Goal: Task Accomplishment & Management: Manage account settings

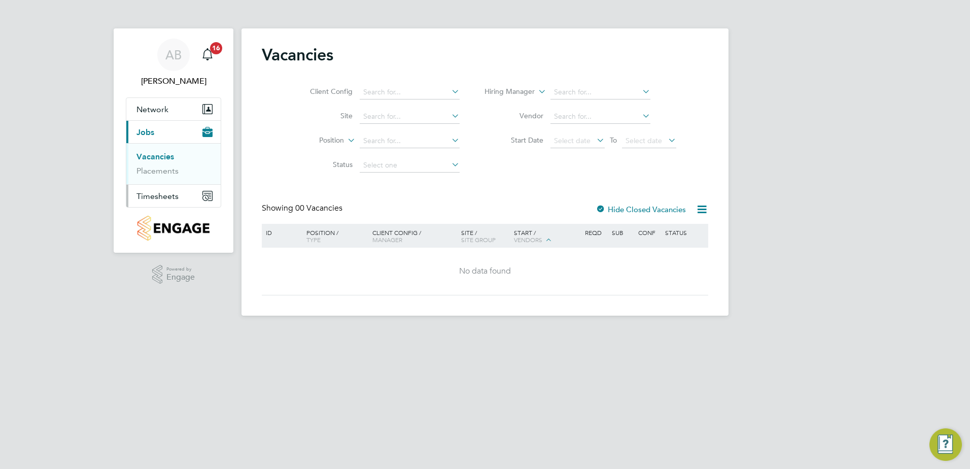
click at [161, 193] on span "Timesheets" at bounding box center [157, 196] width 42 height 10
click at [166, 176] on link "Timesheets" at bounding box center [157, 180] width 42 height 10
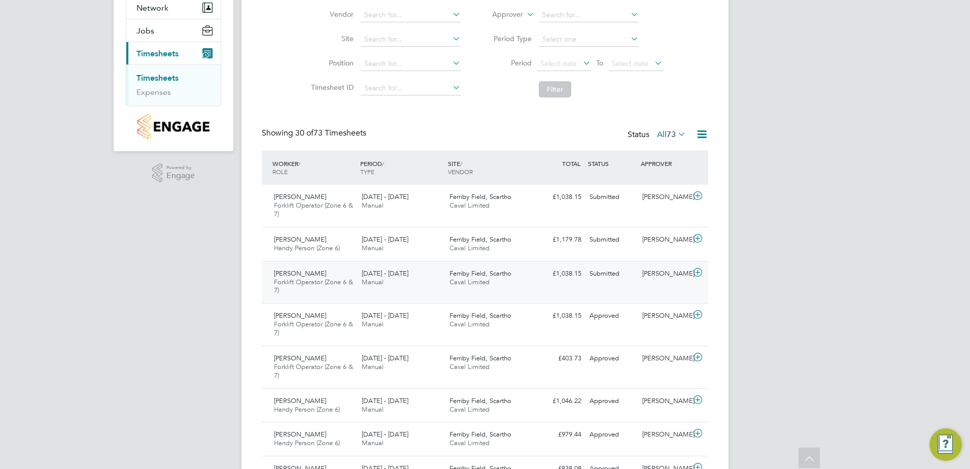
click at [543, 284] on div "Paul Armstrong Forklift Operator (Zone 6 & 7) 18 - 24 Aug 2025 18 - 24 Aug 2025…" at bounding box center [485, 282] width 446 height 43
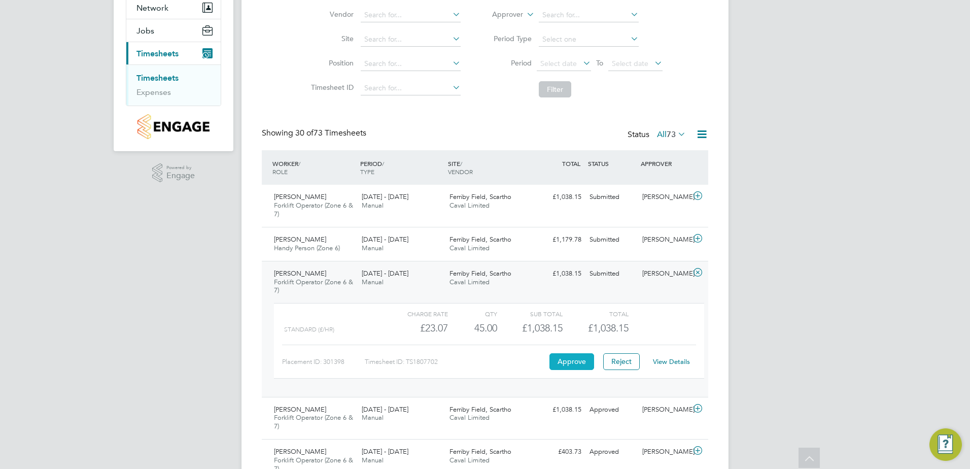
click at [565, 359] on button "Approve" at bounding box center [571, 361] width 45 height 16
click at [163, 75] on link "Timesheets" at bounding box center [157, 78] width 42 height 10
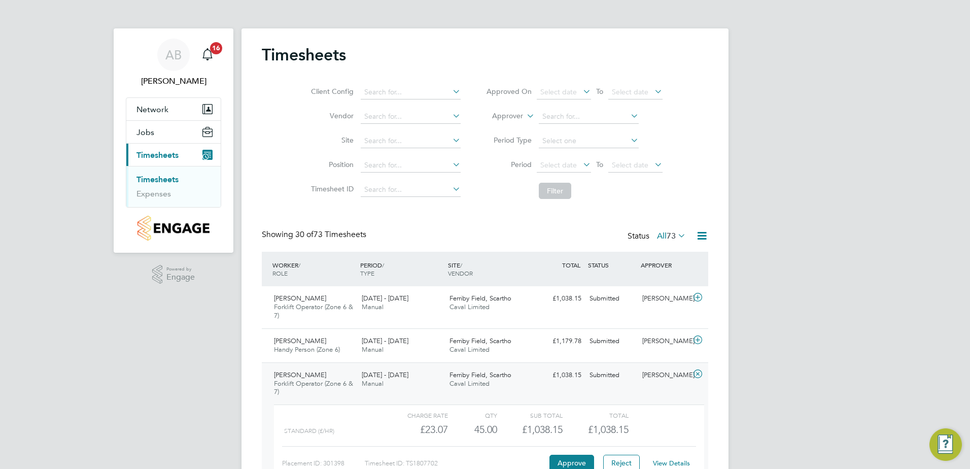
click at [167, 178] on link "Timesheets" at bounding box center [157, 180] width 42 height 10
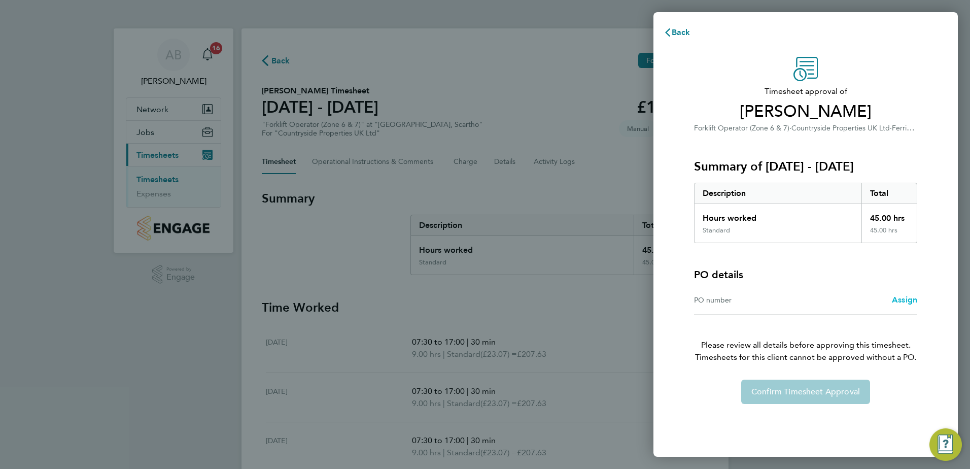
click at [906, 299] on span "Assign" at bounding box center [904, 300] width 25 height 10
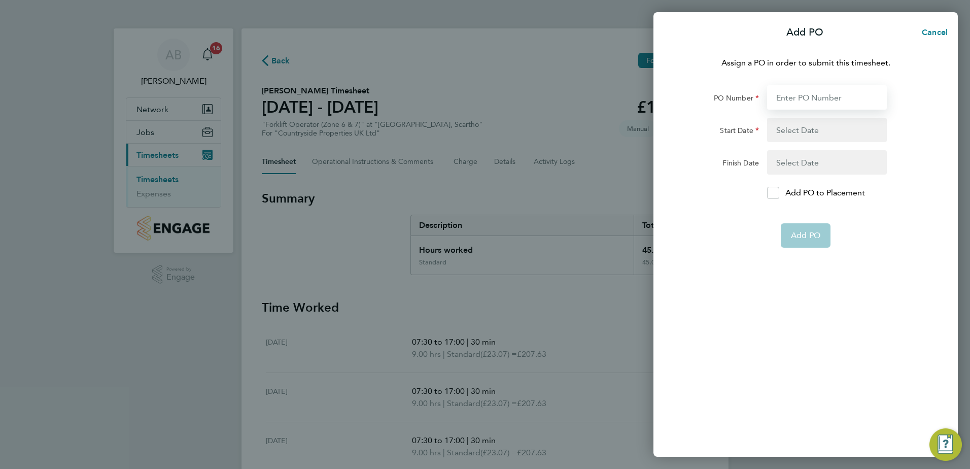
click at [822, 98] on input "PO Number" at bounding box center [827, 97] width 120 height 24
type input "YZ087"
type input "11 Aug 25"
type input "17 Aug 25"
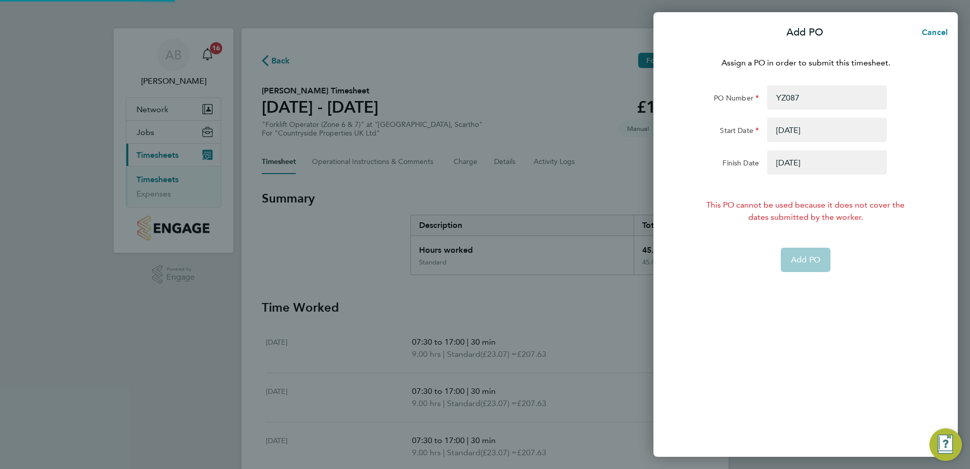
click at [783, 130] on button "button" at bounding box center [827, 130] width 120 height 24
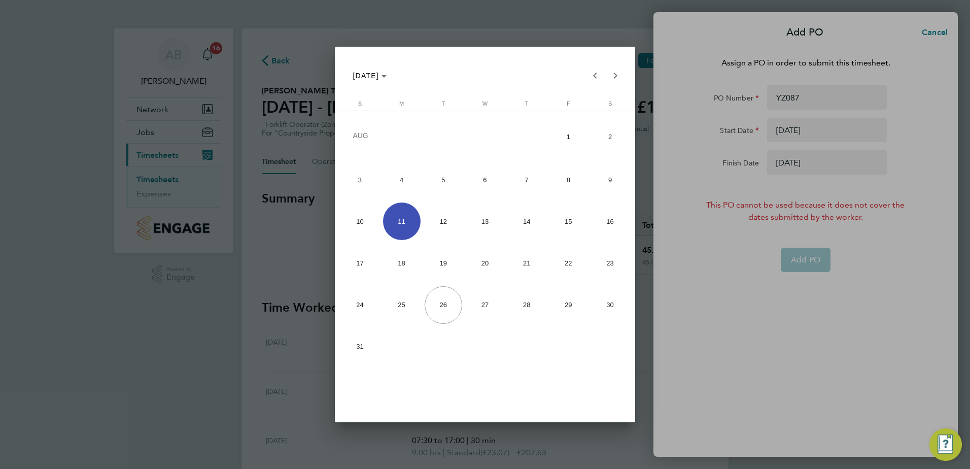
click at [401, 263] on span "18" at bounding box center [402, 264] width 38 height 38
type input "18 Aug 25"
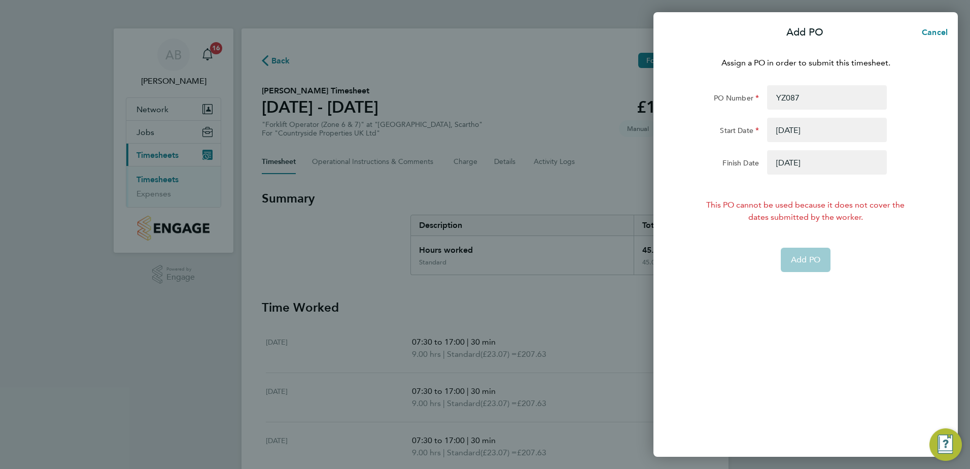
click at [784, 165] on button "button" at bounding box center [827, 162] width 120 height 24
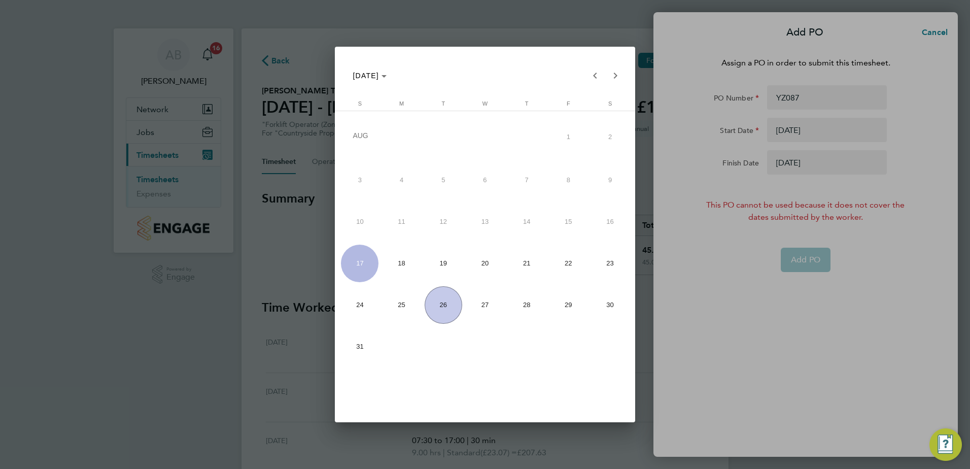
click at [365, 340] on span "31" at bounding box center [360, 347] width 38 height 38
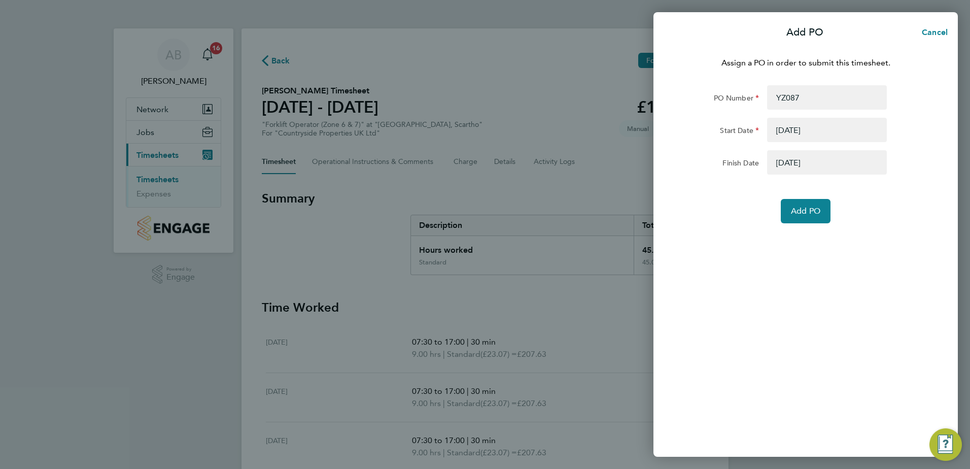
click at [784, 164] on button "button" at bounding box center [827, 162] width 120 height 24
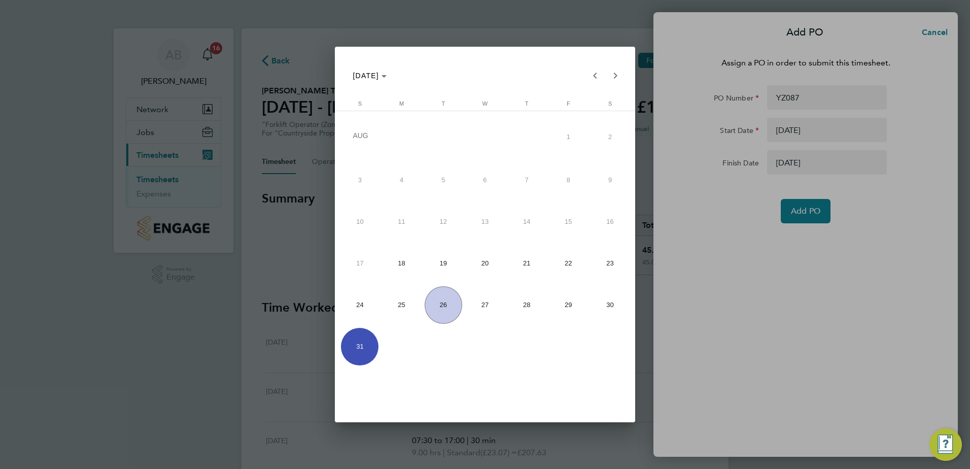
click at [366, 309] on span "24" at bounding box center [360, 305] width 38 height 38
type input "24 Aug 25"
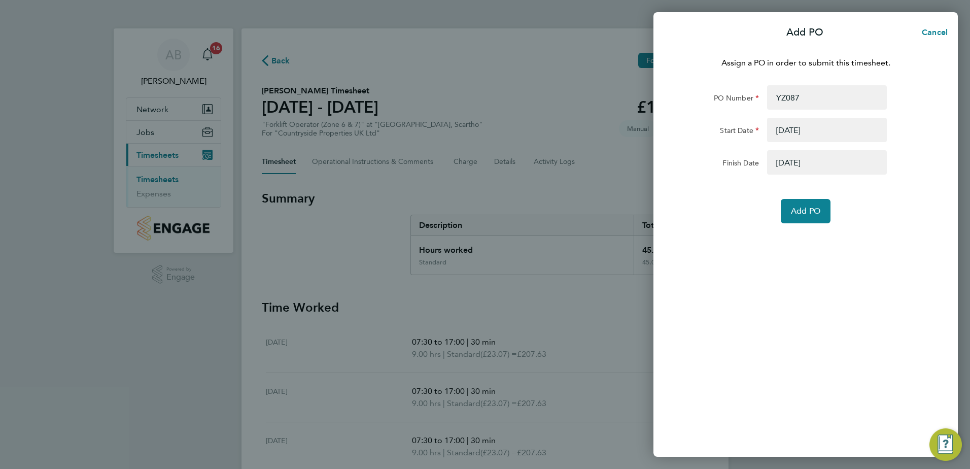
click at [753, 271] on div "Assign a PO in order to submit this timesheet. PO Number YZ087 Start Date 18 Au…" at bounding box center [805, 251] width 304 height 412
click at [807, 214] on span "Add PO" at bounding box center [805, 211] width 29 height 10
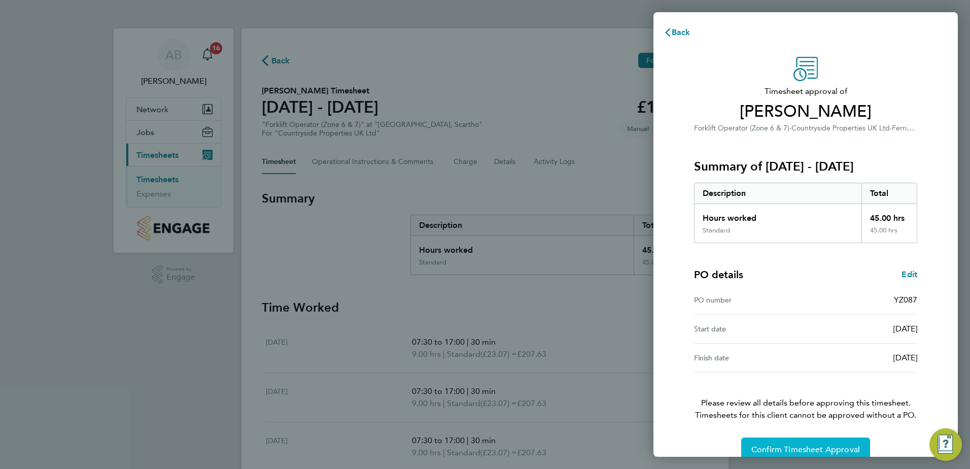
click at [804, 442] on button "Confirm Timesheet Approval" at bounding box center [805, 449] width 129 height 24
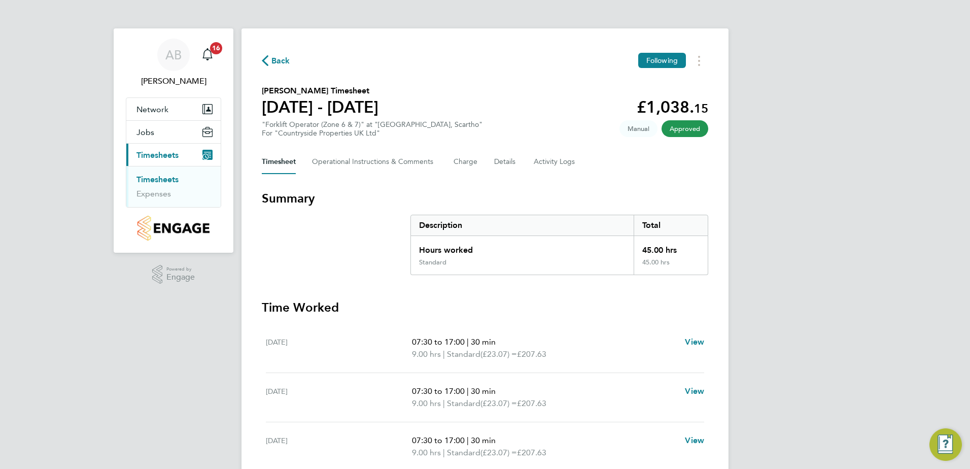
click at [160, 174] on ul "Timesheets Expenses" at bounding box center [173, 186] width 94 height 41
click at [159, 177] on link "Timesheets" at bounding box center [157, 180] width 42 height 10
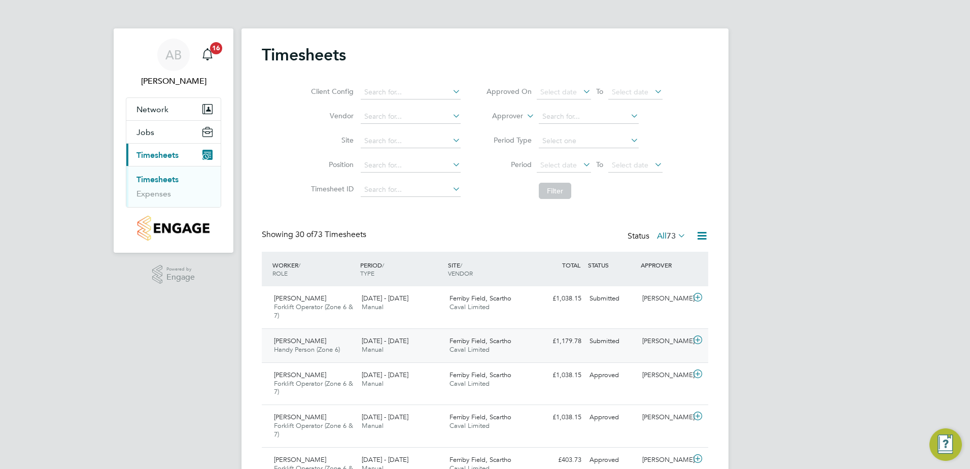
click at [505, 351] on div "Ferriby Field, Scartho Caval Limited" at bounding box center [489, 345] width 88 height 25
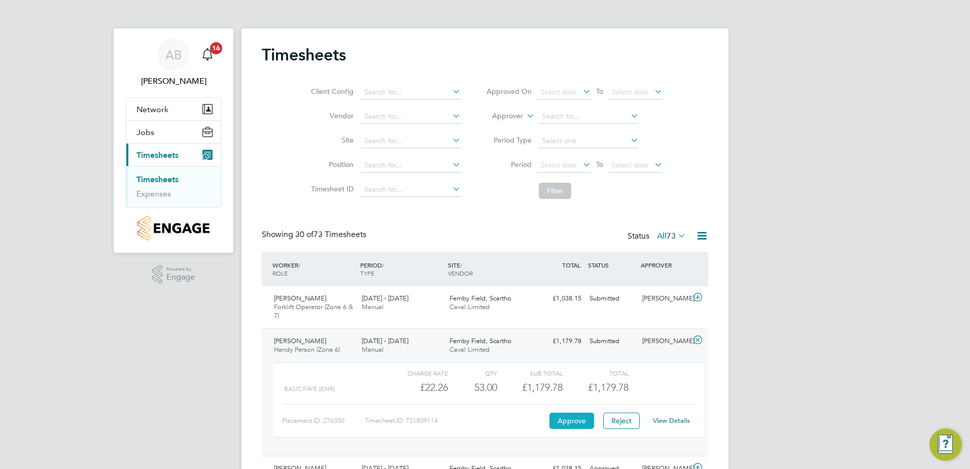
click at [559, 420] on button "Approve" at bounding box center [571, 420] width 45 height 16
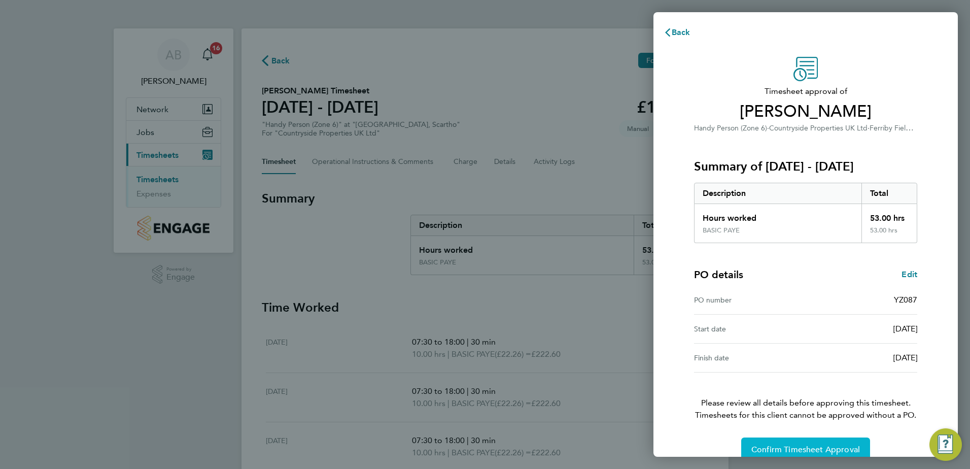
click at [826, 446] on span "Confirm Timesheet Approval" at bounding box center [805, 449] width 109 height 10
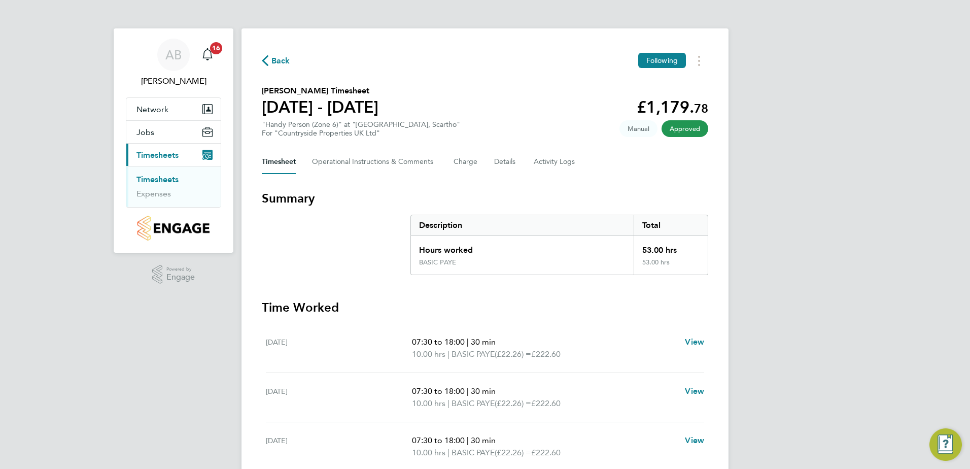
click at [148, 180] on link "Timesheets" at bounding box center [157, 180] width 42 height 10
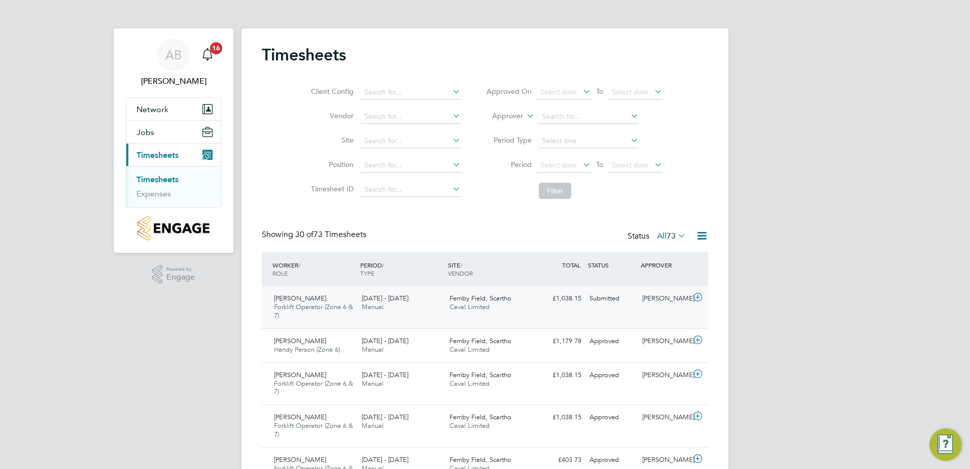
click at [532, 306] on div "Ferriby Field, Scartho Caval Limited" at bounding box center [489, 302] width 88 height 25
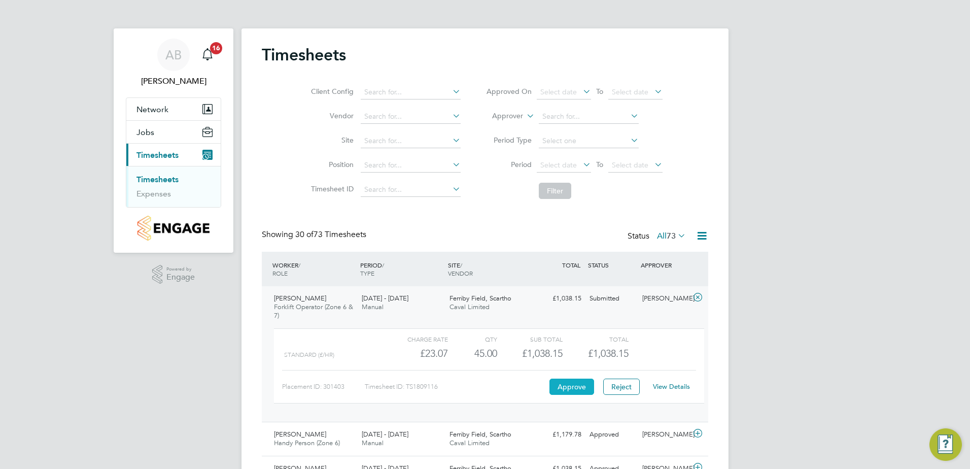
click at [573, 384] on button "Approve" at bounding box center [571, 386] width 45 height 16
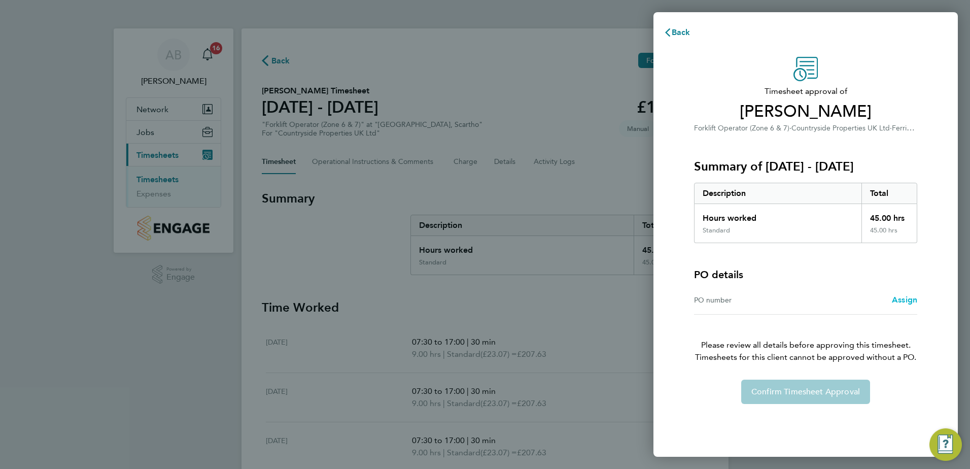
click at [902, 294] on link "Assign" at bounding box center [904, 300] width 25 height 12
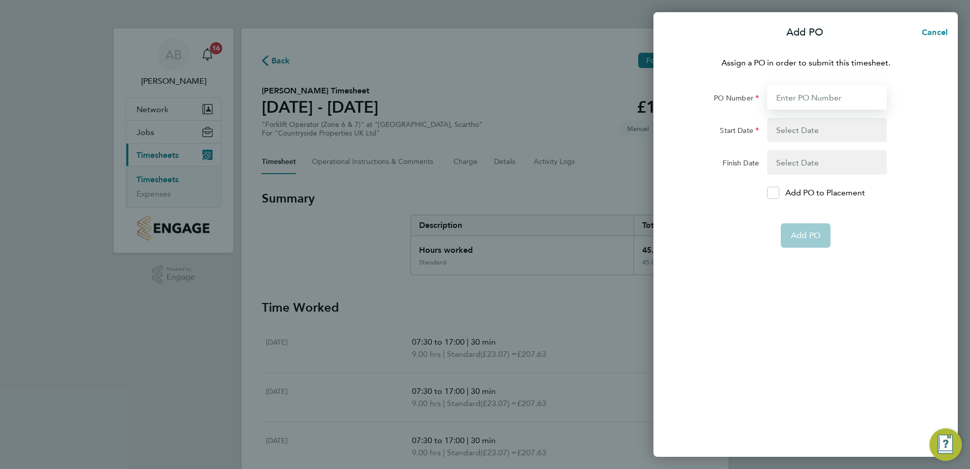
click at [804, 94] on input "PO Number" at bounding box center [827, 97] width 120 height 24
type input "YZ087"
type input "18 Aug 25"
type input "24 Aug 25"
click at [802, 215] on span "Add PO" at bounding box center [805, 211] width 29 height 10
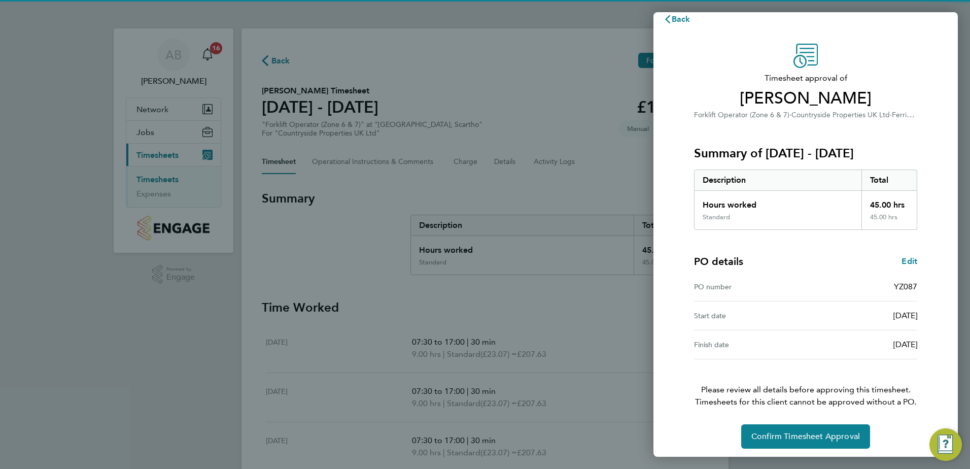
scroll to position [17, 0]
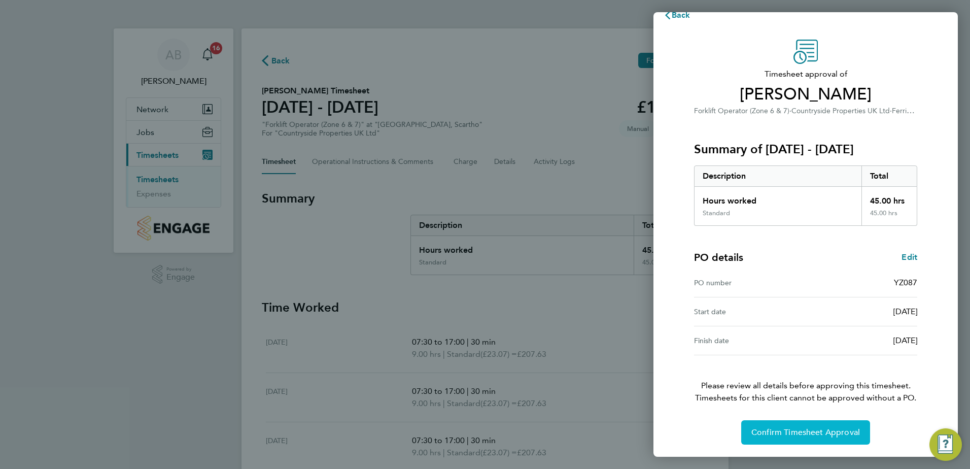
click at [794, 432] on span "Confirm Timesheet Approval" at bounding box center [805, 432] width 109 height 10
